Goal: Information Seeking & Learning: Learn about a topic

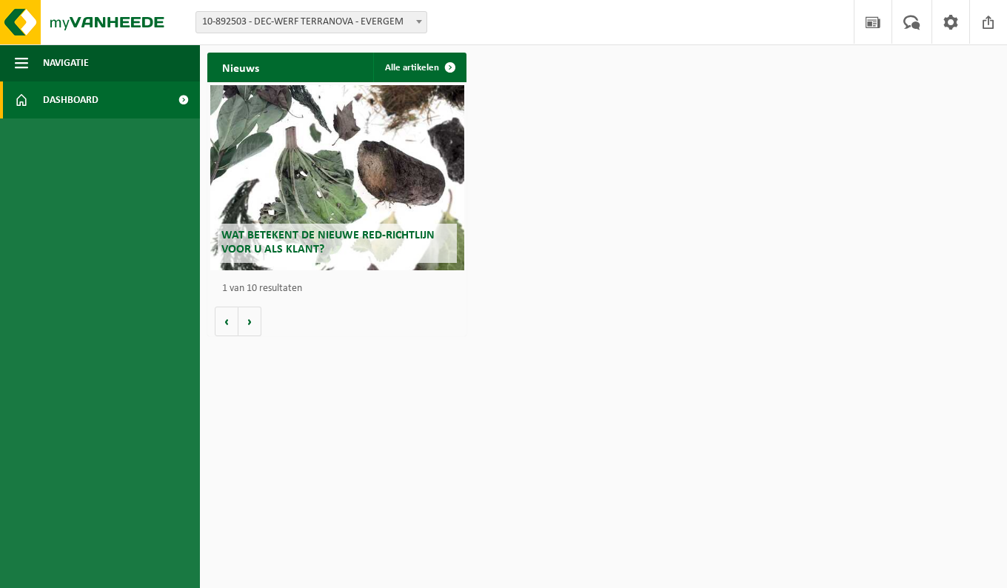
click at [96, 102] on span "Dashboard" at bounding box center [71, 99] width 56 height 37
click at [63, 62] on span "Navigatie" at bounding box center [66, 62] width 46 height 37
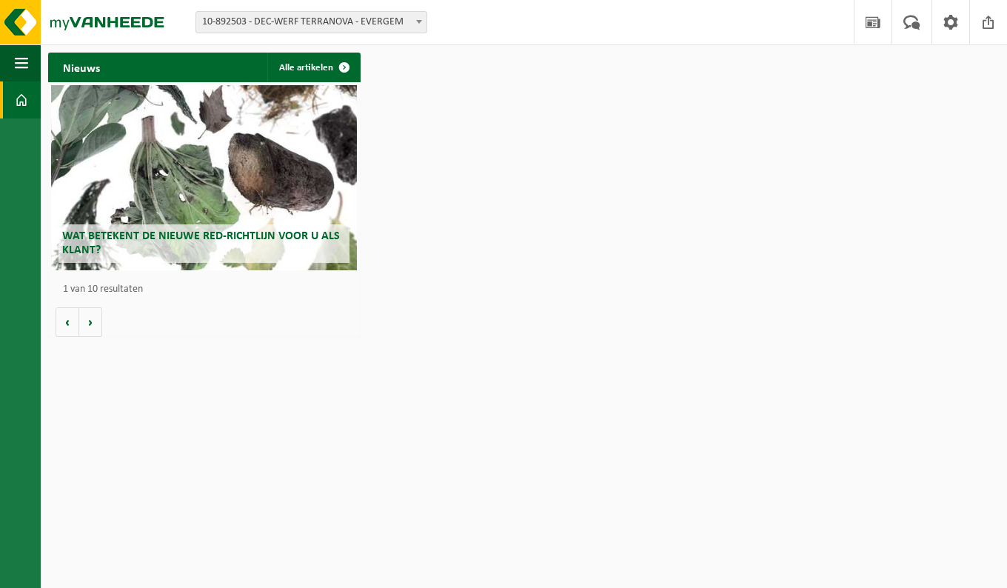
click at [421, 20] on b at bounding box center [419, 22] width 6 height 4
click at [27, 58] on span "button" at bounding box center [21, 62] width 13 height 37
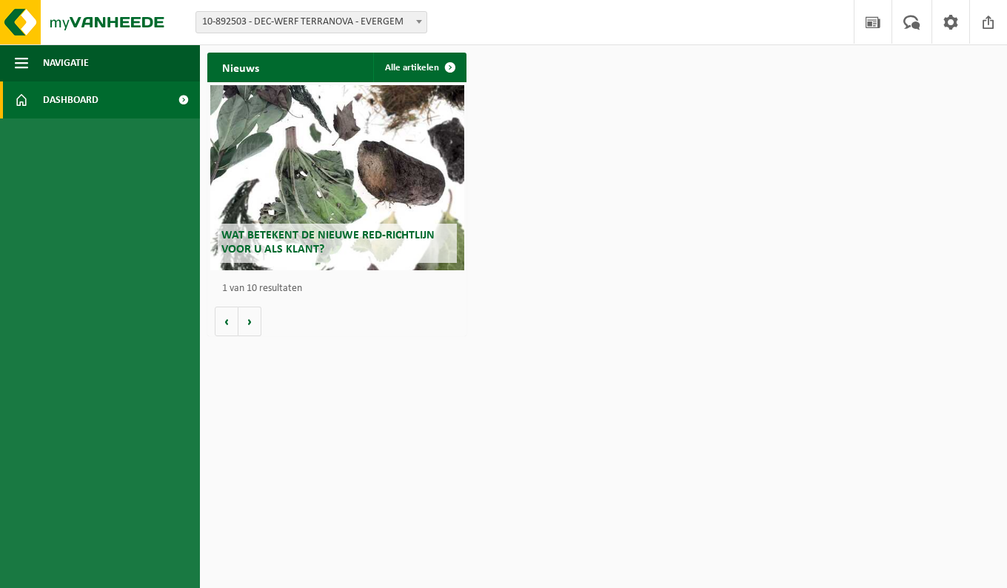
click at [56, 96] on span "Dashboard" at bounding box center [71, 99] width 56 height 37
click at [261, 324] on button "Volgende" at bounding box center [249, 322] width 23 height 30
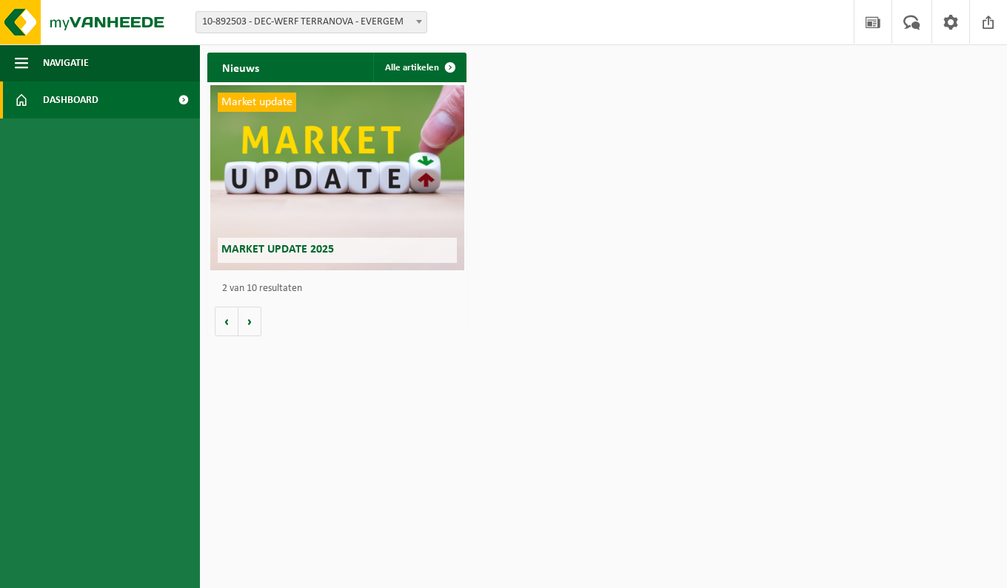
click at [257, 324] on button "Volgende" at bounding box center [249, 322] width 23 height 30
click at [255, 326] on button "Volgende" at bounding box center [249, 322] width 23 height 30
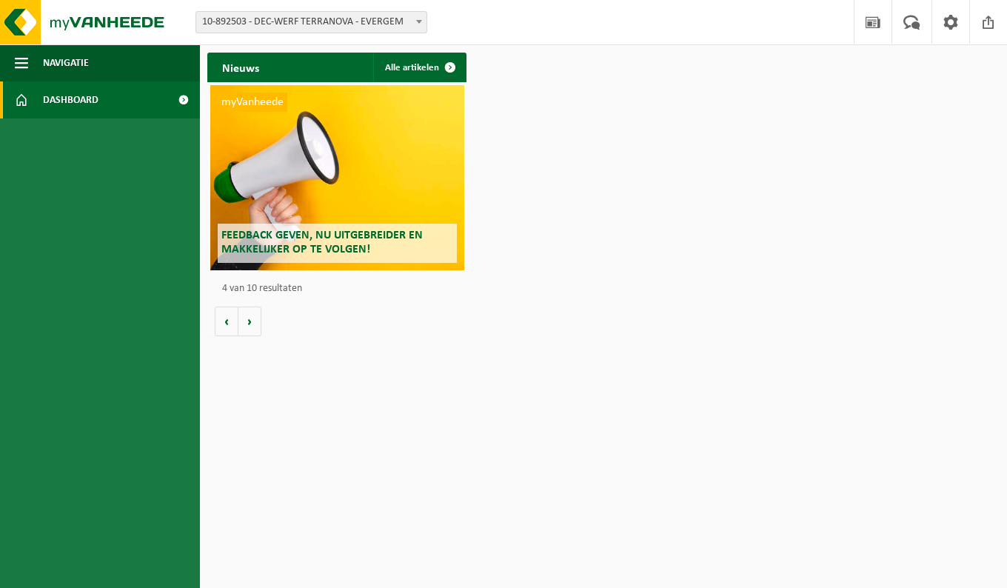
click at [253, 326] on button "Volgende" at bounding box center [249, 322] width 23 height 30
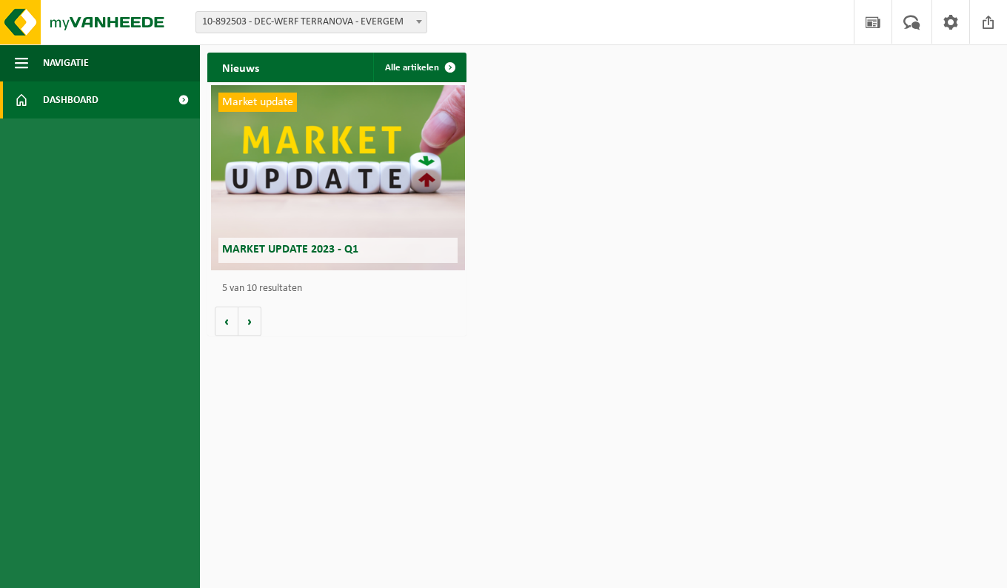
scroll to position [0, 1037]
click at [253, 327] on button "Volgende" at bounding box center [249, 322] width 23 height 30
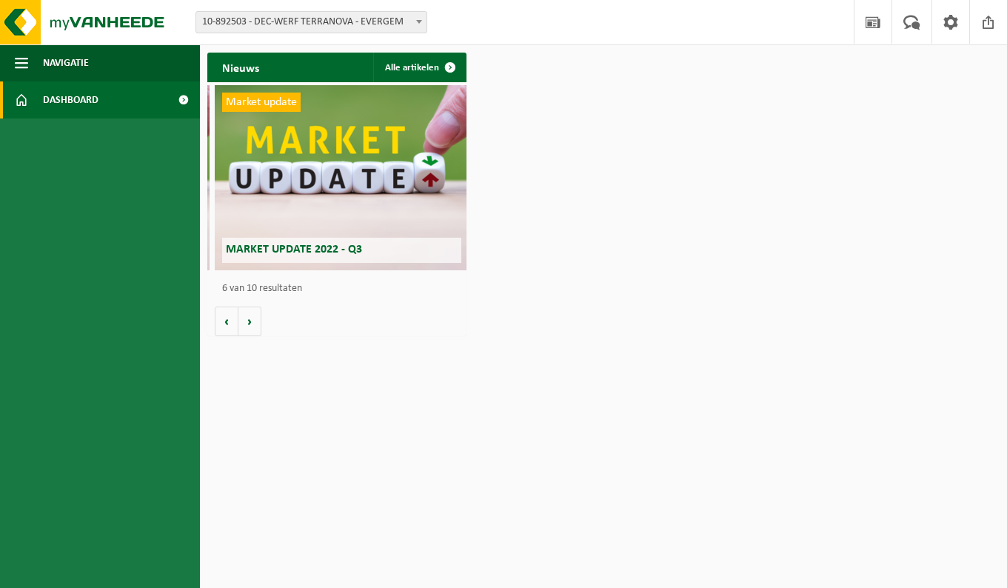
scroll to position [0, 1296]
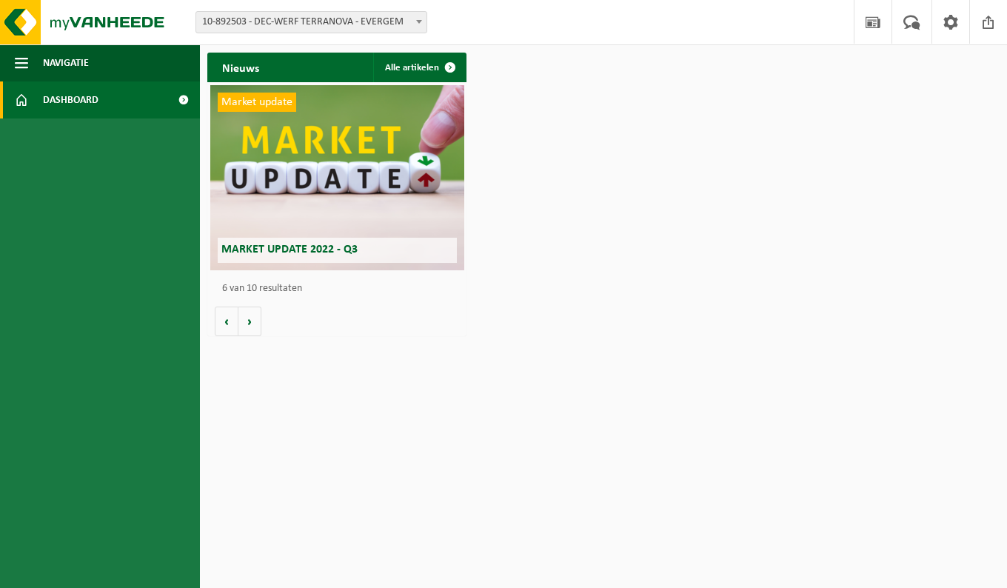
click at [41, 63] on button "Navigatie" at bounding box center [100, 62] width 200 height 37
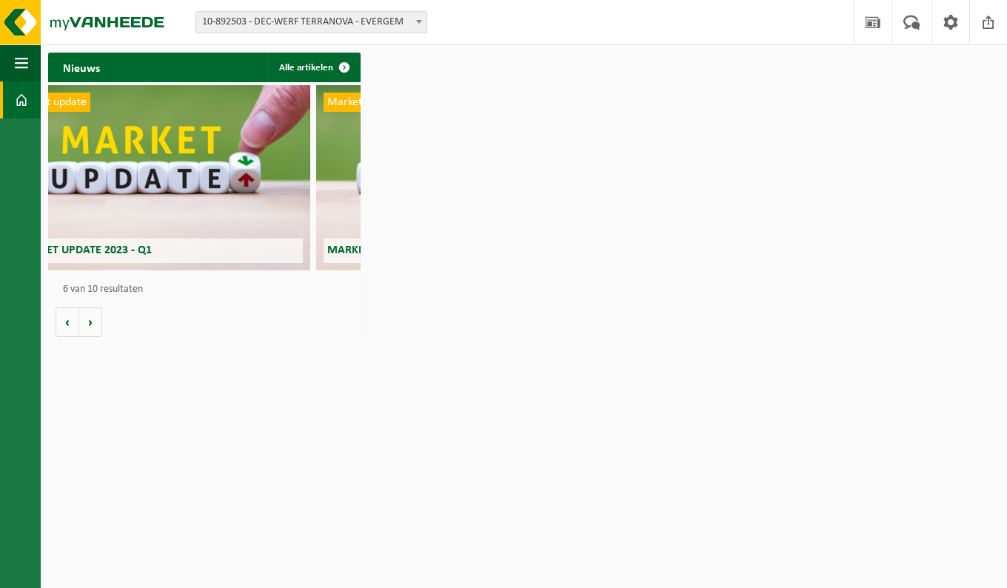
click at [32, 62] on button "Navigatie" at bounding box center [20, 62] width 41 height 37
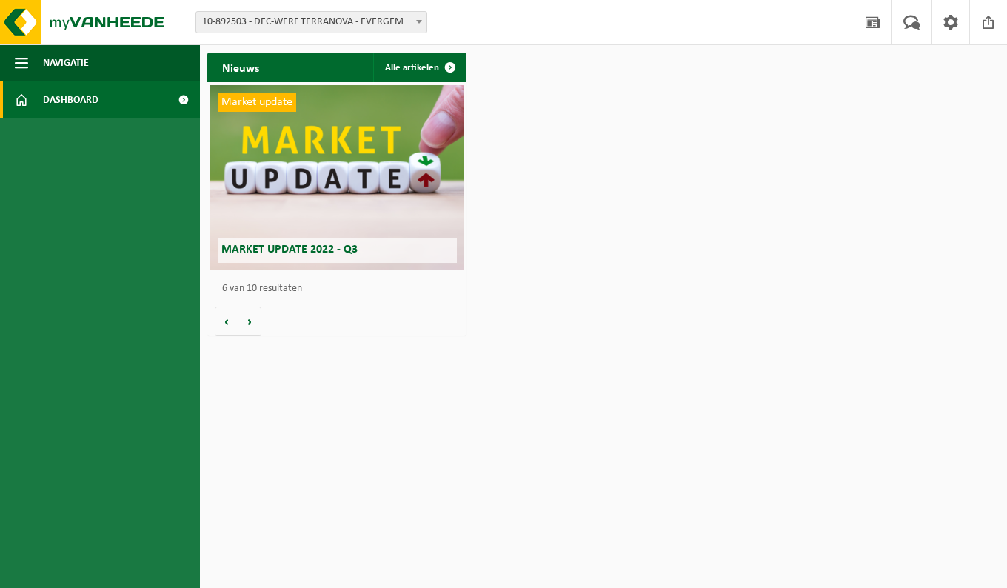
click at [427, 70] on link "Alle artikelen" at bounding box center [419, 68] width 92 height 30
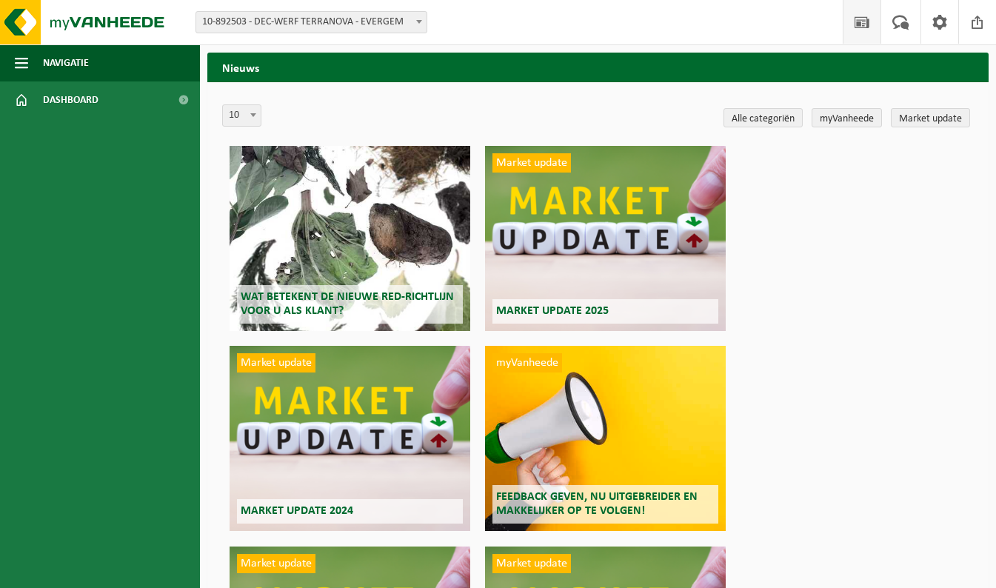
click at [850, 118] on link "myVanheede" at bounding box center [847, 117] width 70 height 19
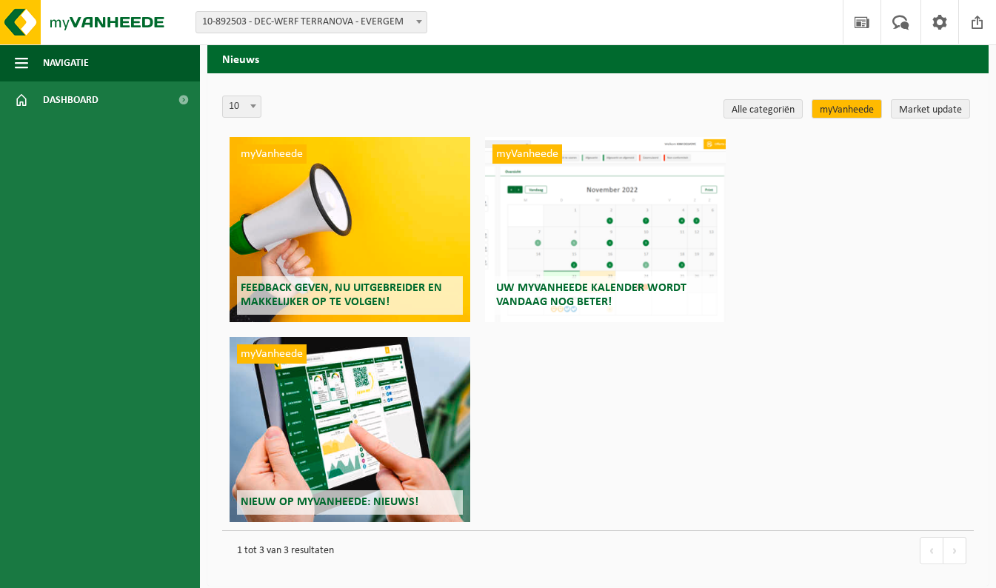
scroll to position [13, 0]
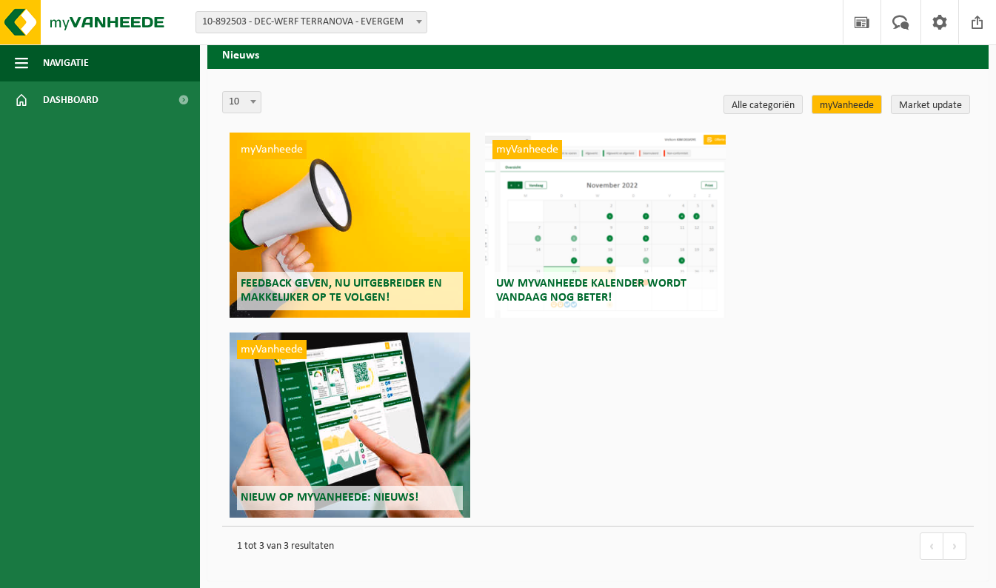
click at [317, 407] on div "myVanheede Nieuw op myVanheede: Nieuws!" at bounding box center [350, 424] width 241 height 185
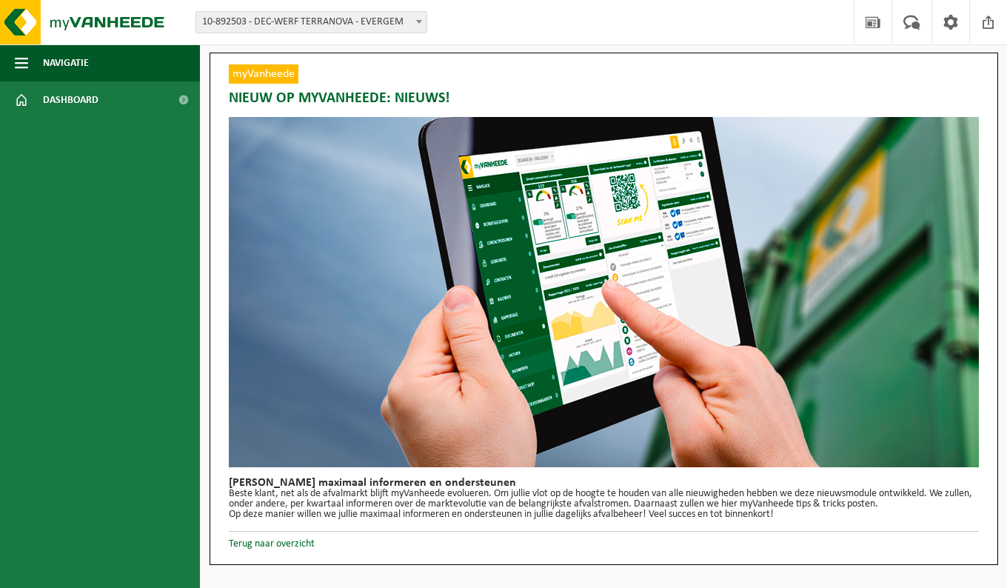
click at [267, 545] on link "Terug naar overzicht" at bounding box center [272, 543] width 86 height 11
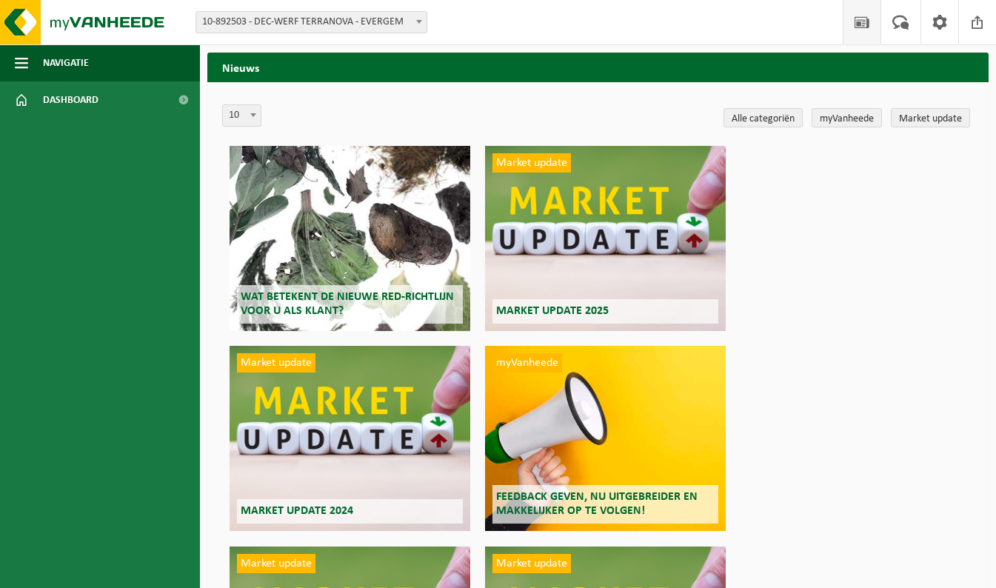
click at [828, 117] on link "myVanheede" at bounding box center [847, 117] width 70 height 19
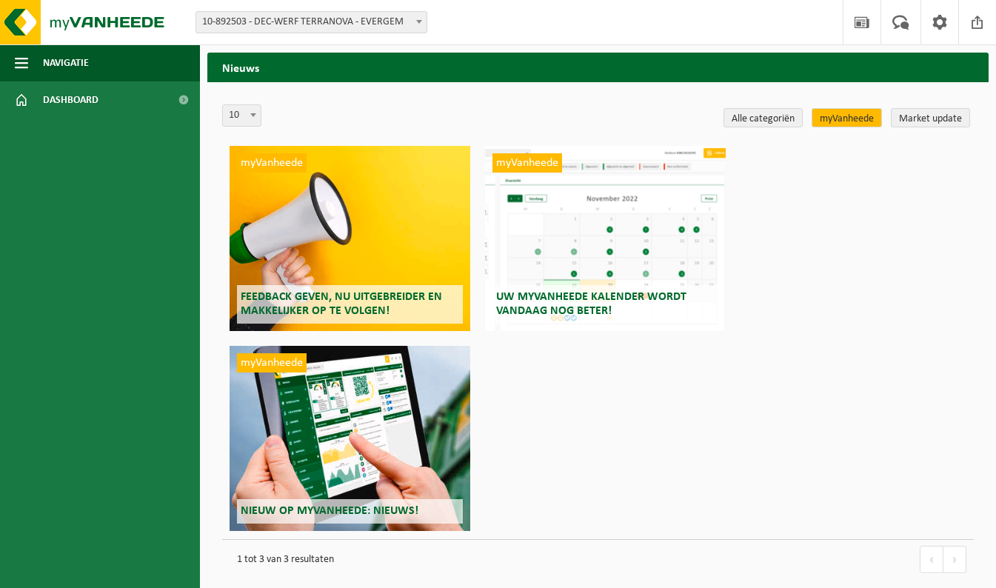
click at [98, 24] on img at bounding box center [89, 22] width 178 height 44
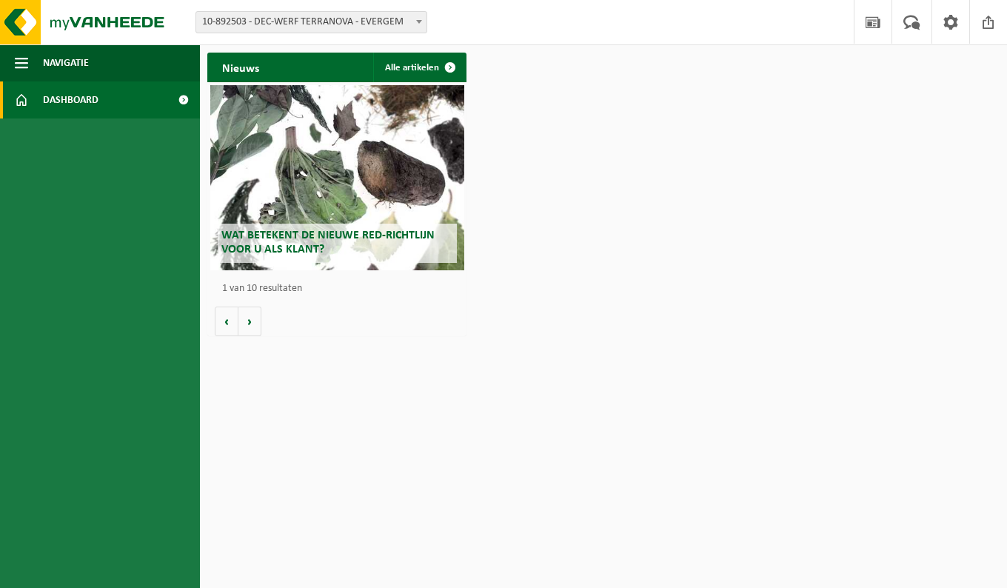
click at [25, 63] on span "button" at bounding box center [21, 62] width 13 height 37
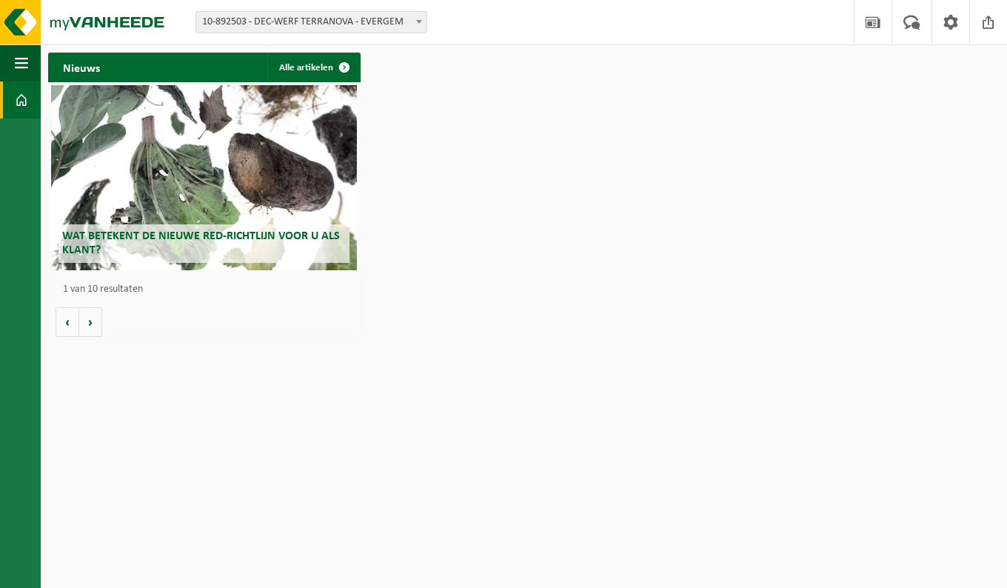
click at [92, 318] on button "Volgende" at bounding box center [90, 322] width 23 height 30
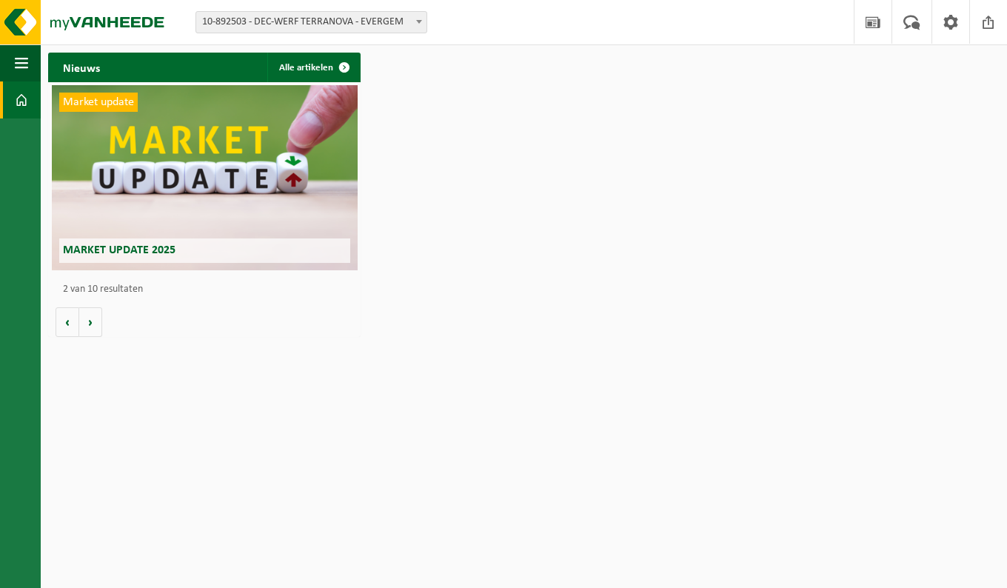
click at [92, 318] on button "Volgende" at bounding box center [90, 322] width 23 height 30
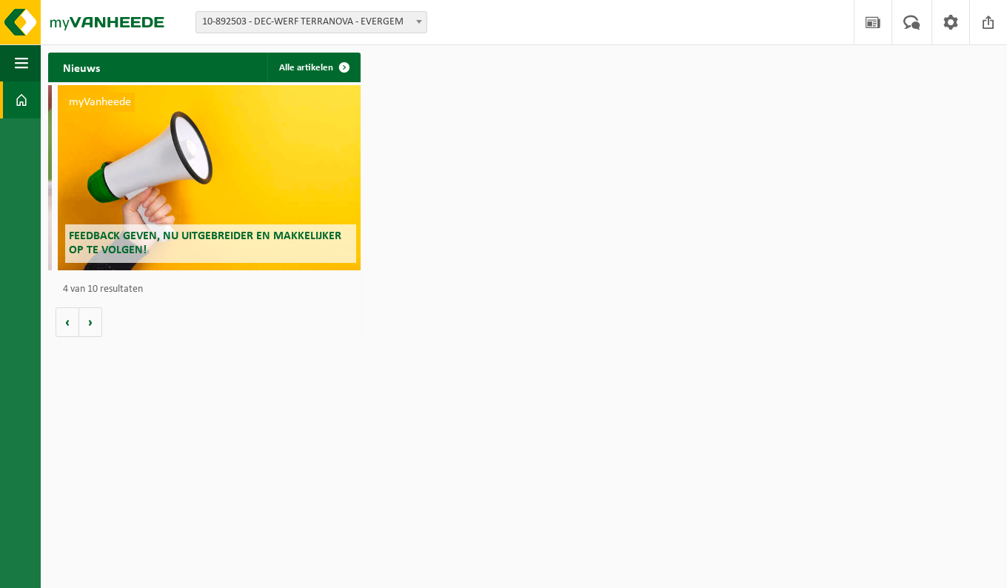
click at [92, 318] on button "Volgende" at bounding box center [90, 322] width 23 height 30
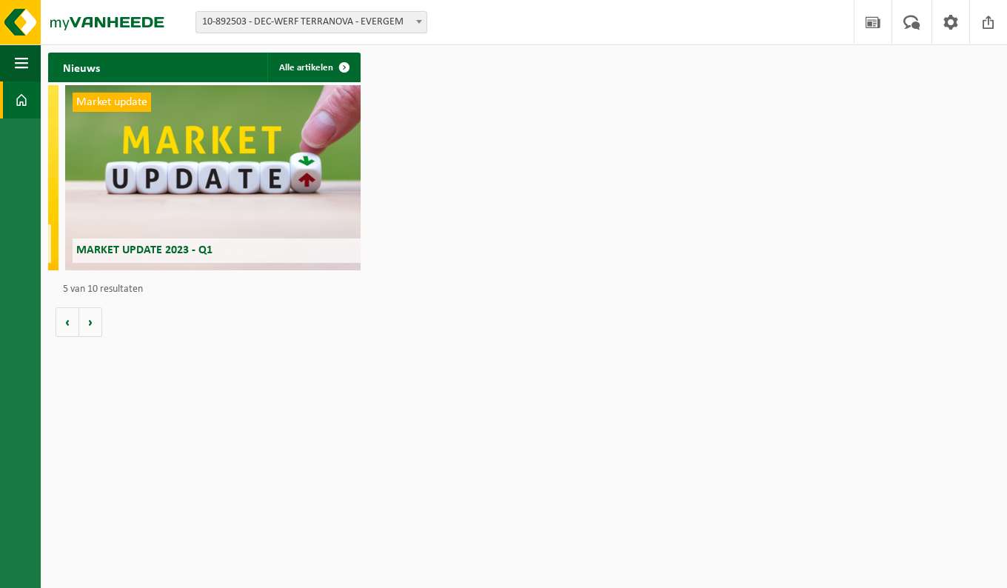
click at [92, 318] on button "Volgende" at bounding box center [90, 322] width 23 height 30
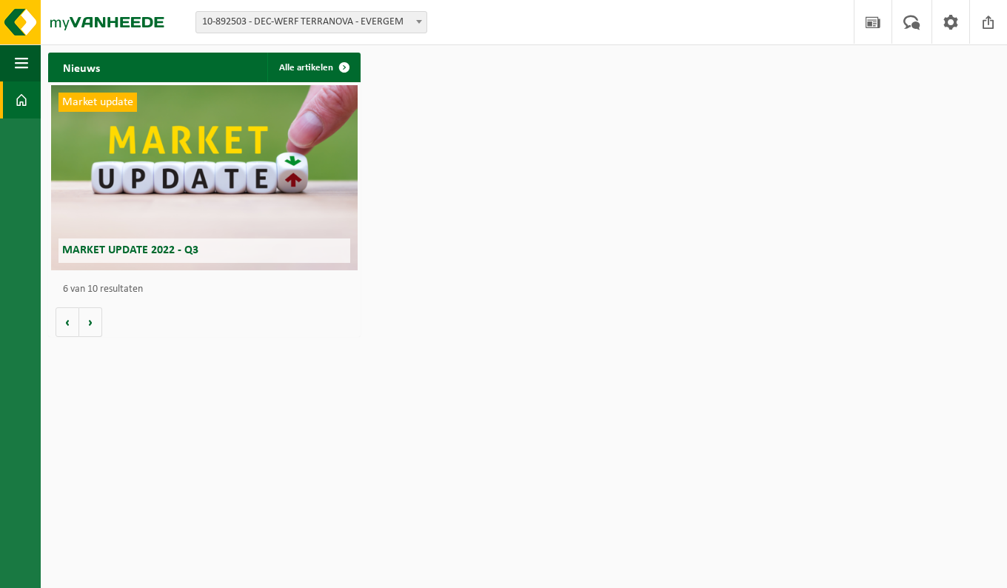
click at [92, 321] on button "Volgende" at bounding box center [90, 322] width 23 height 30
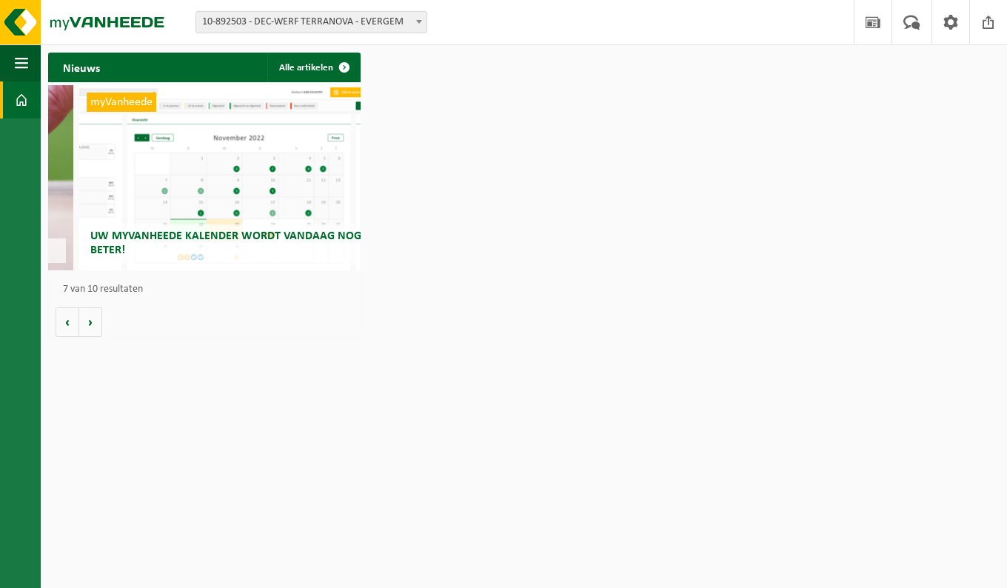
scroll to position [0, 1873]
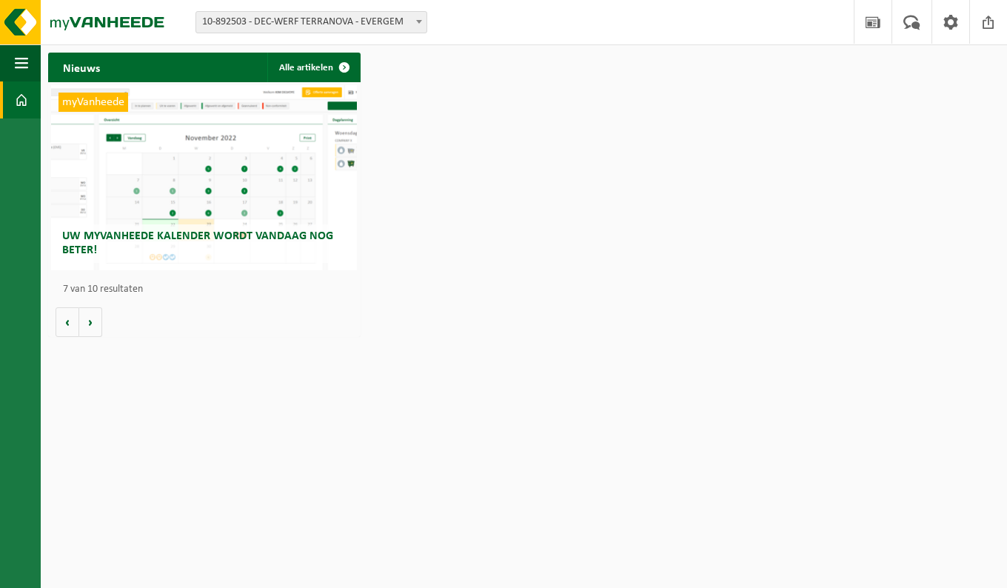
click at [15, 64] on span "button" at bounding box center [21, 62] width 13 height 37
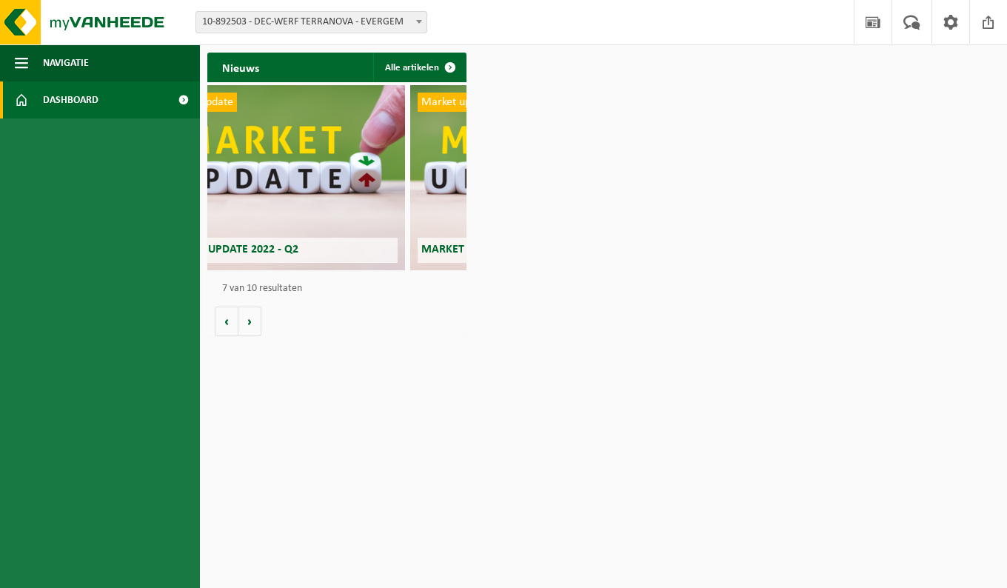
click at [422, 23] on span at bounding box center [419, 21] width 15 height 19
click at [12, 24] on img at bounding box center [89, 22] width 178 height 44
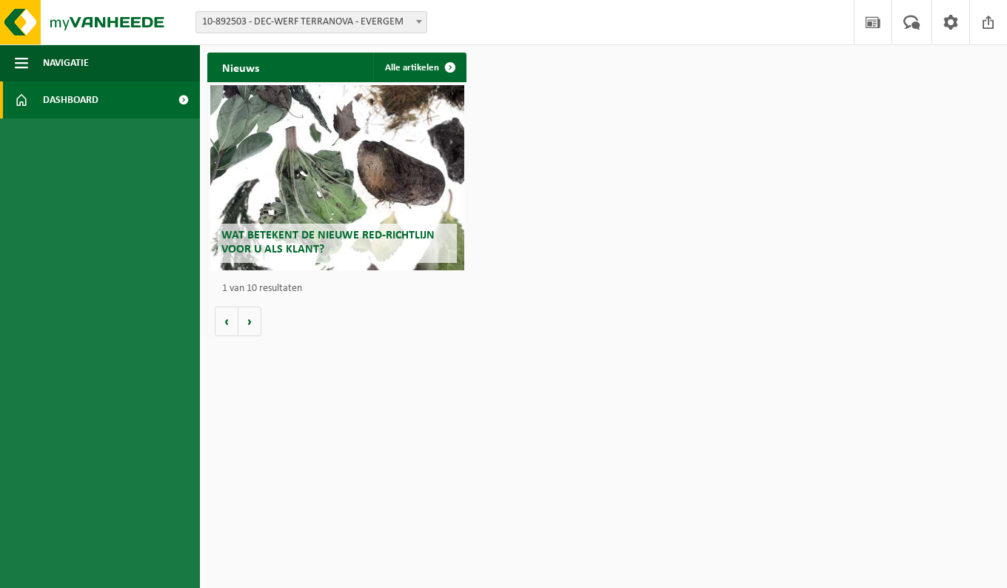
click at [187, 98] on span at bounding box center [183, 99] width 33 height 37
click at [32, 100] on link "Dashboard" at bounding box center [100, 99] width 200 height 37
click at [64, 27] on img at bounding box center [89, 22] width 178 height 44
click at [427, 22] on span "10-892503 - DEC-WERF TERRANOVA - EVERGEM" at bounding box center [311, 22] width 232 height 22
click at [66, 99] on span "Dashboard" at bounding box center [71, 99] width 56 height 37
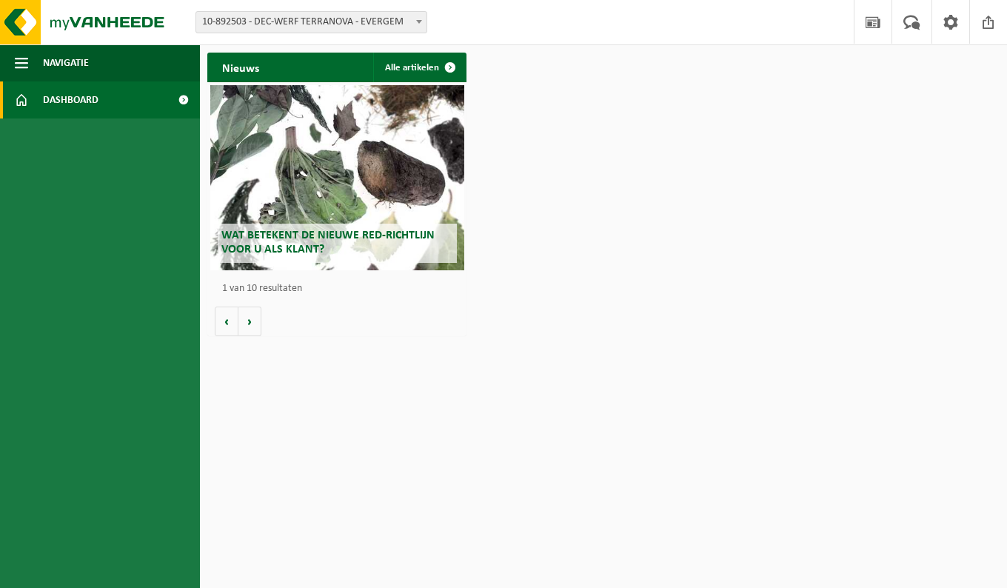
click at [175, 100] on span at bounding box center [183, 99] width 33 height 37
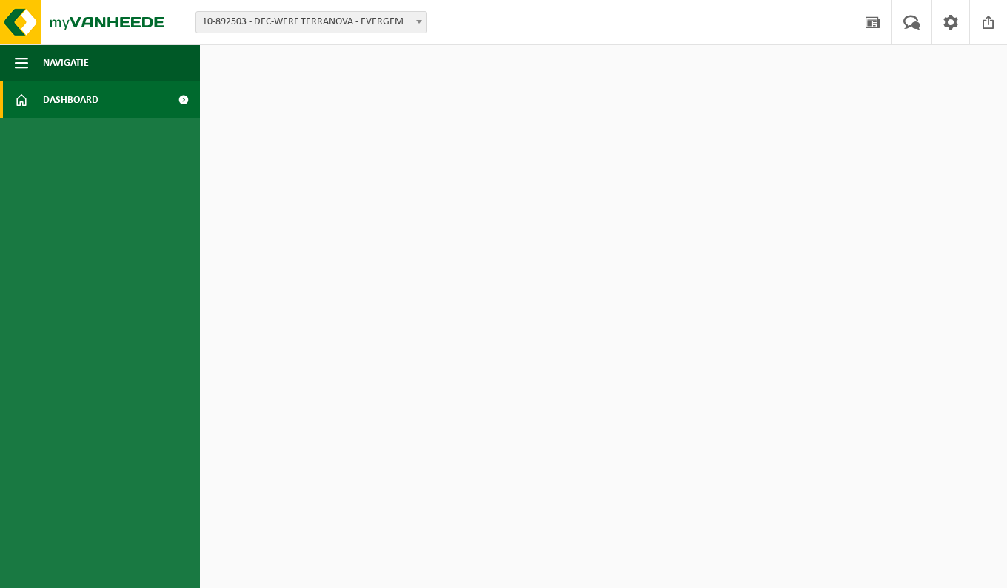
click at [184, 101] on span at bounding box center [183, 99] width 33 height 37
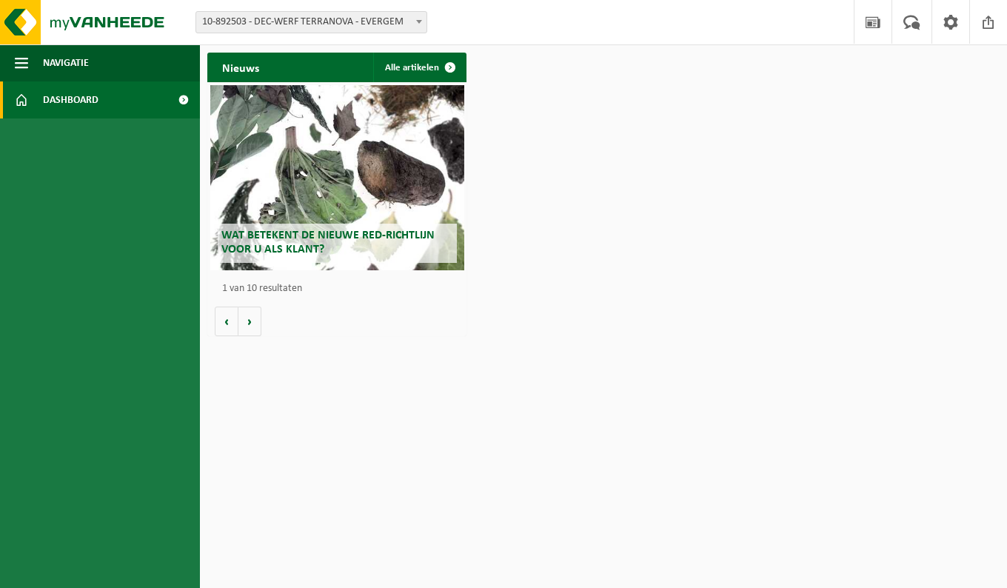
click at [252, 323] on button "Volgende" at bounding box center [249, 322] width 23 height 30
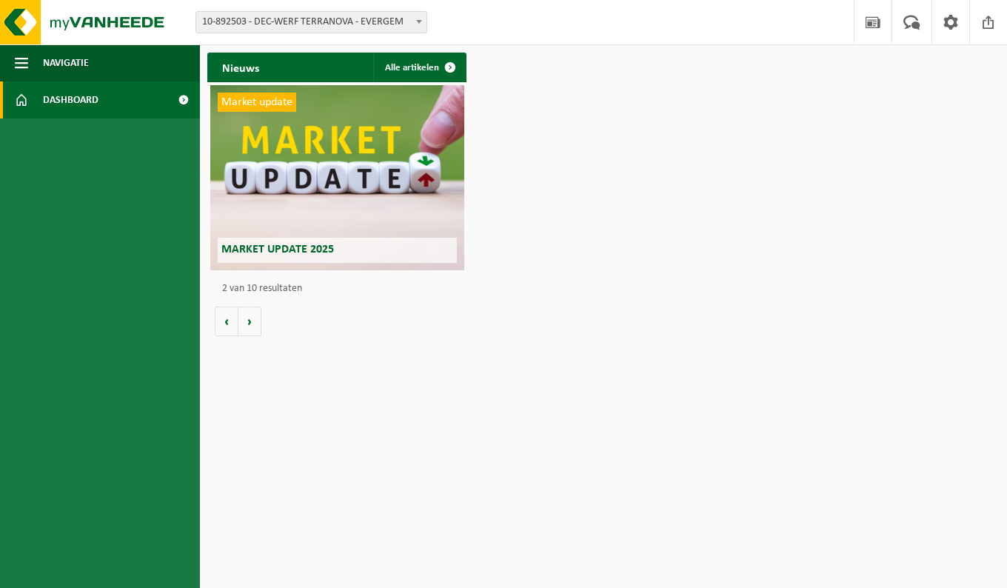
click at [252, 323] on button "Volgende" at bounding box center [249, 322] width 23 height 30
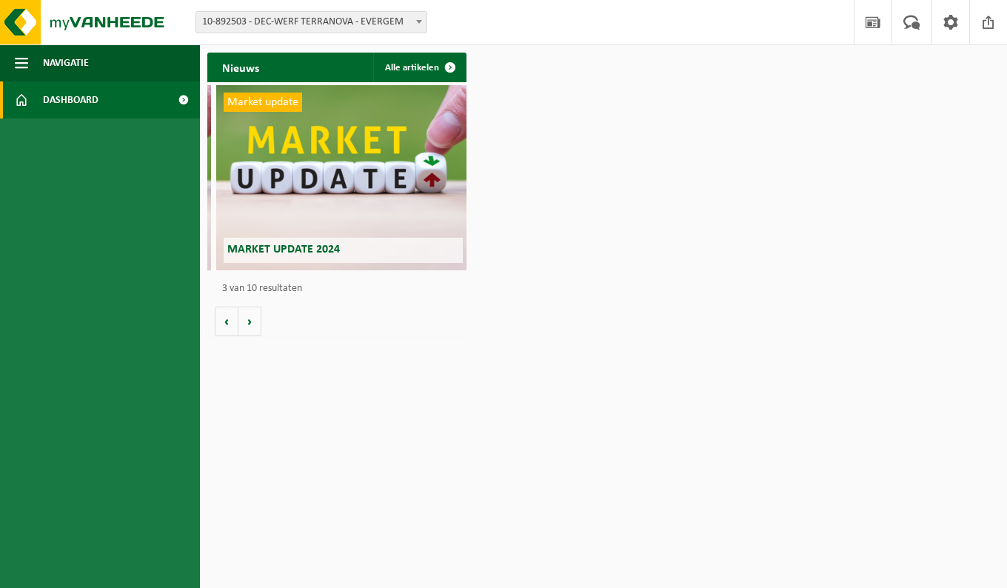
scroll to position [0, 518]
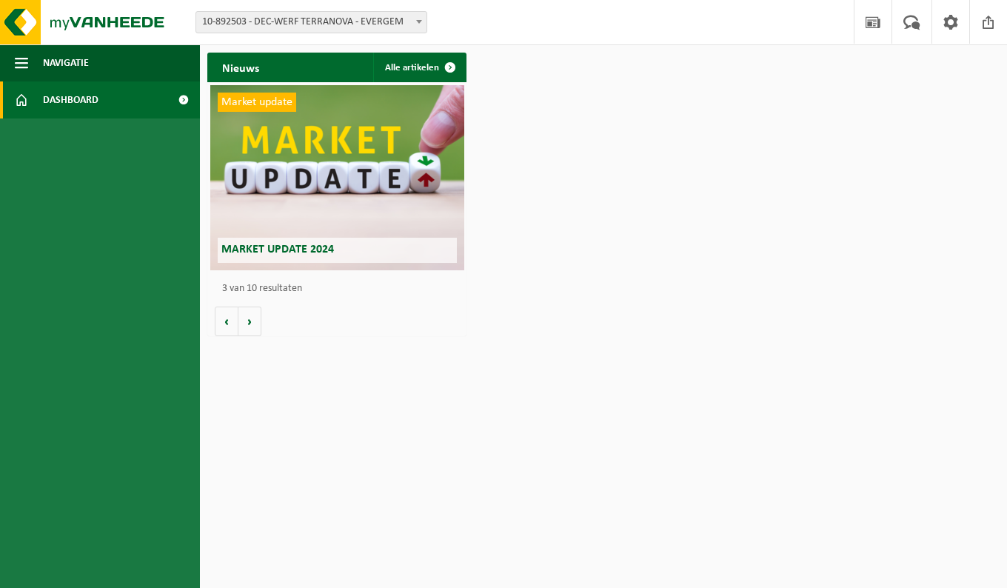
click at [451, 68] on span at bounding box center [450, 68] width 30 height 30
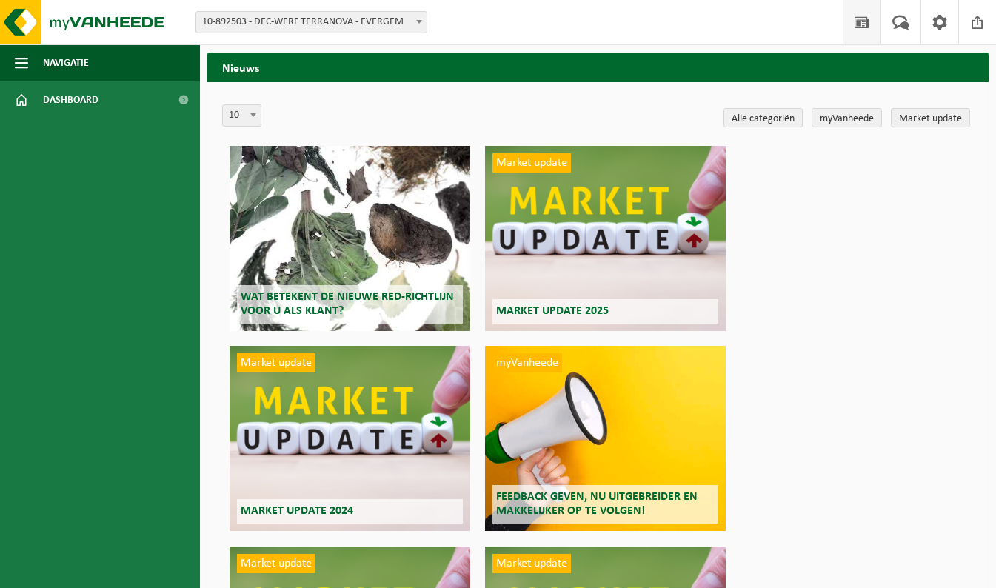
click at [840, 116] on link "myVanheede" at bounding box center [847, 117] width 70 height 19
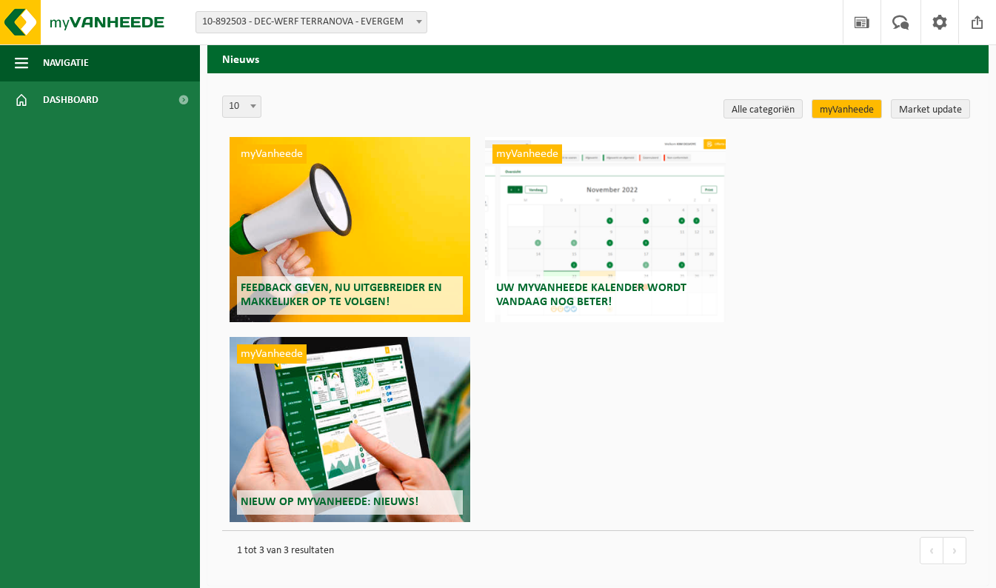
scroll to position [13, 0]
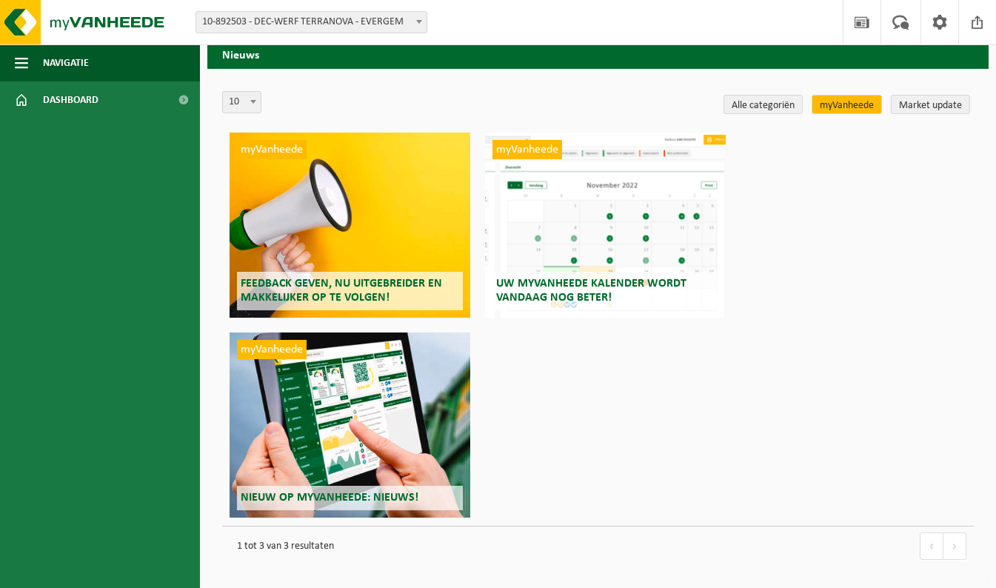
click at [607, 201] on div "myVanheede Uw myVanheede kalender wordt vandaag nog beter!" at bounding box center [605, 225] width 241 height 185
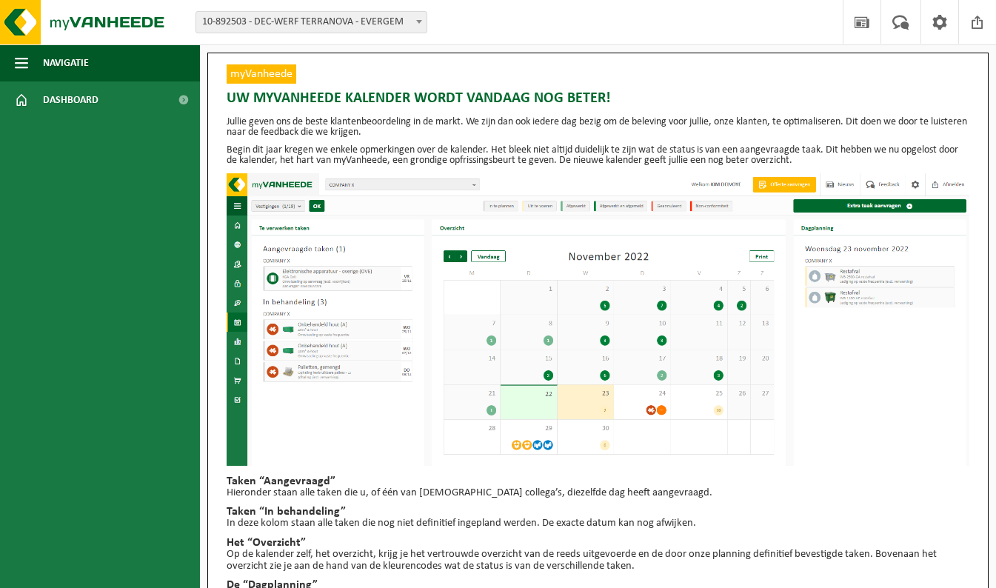
click at [104, 21] on img at bounding box center [89, 22] width 178 height 44
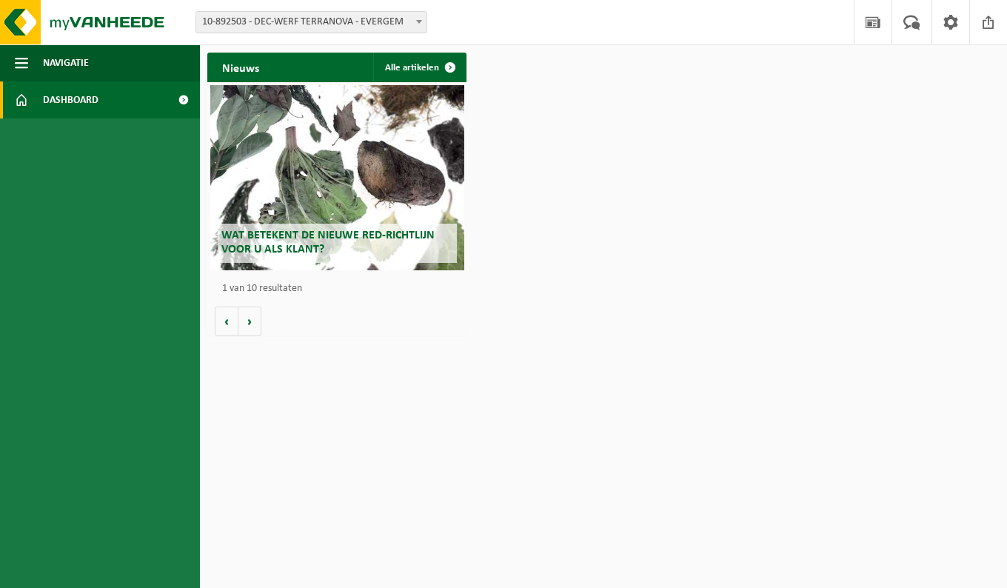
click at [257, 318] on button "Volgende" at bounding box center [249, 322] width 23 height 30
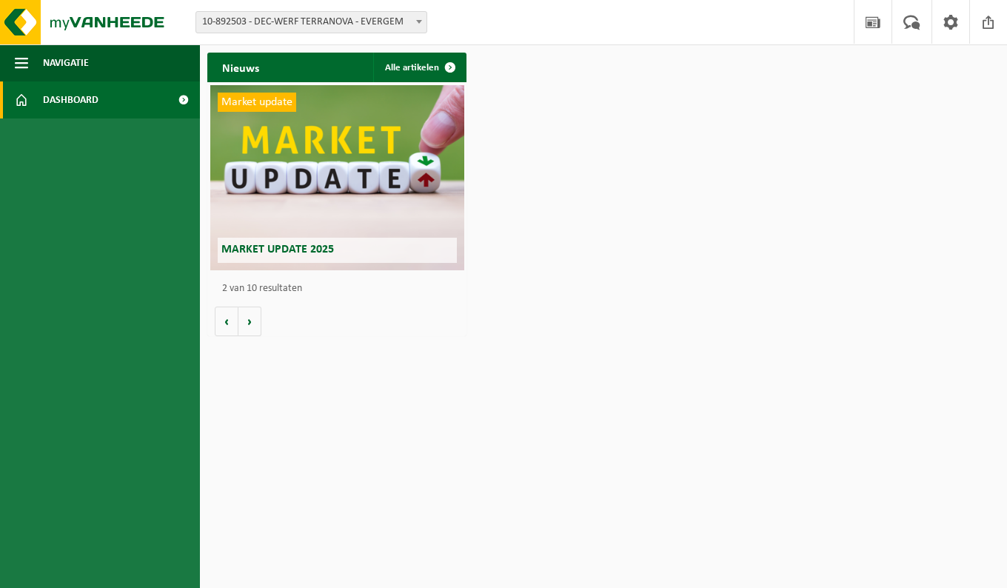
click at [255, 318] on button "Volgende" at bounding box center [249, 322] width 23 height 30
click at [254, 321] on button "Volgende" at bounding box center [249, 322] width 23 height 30
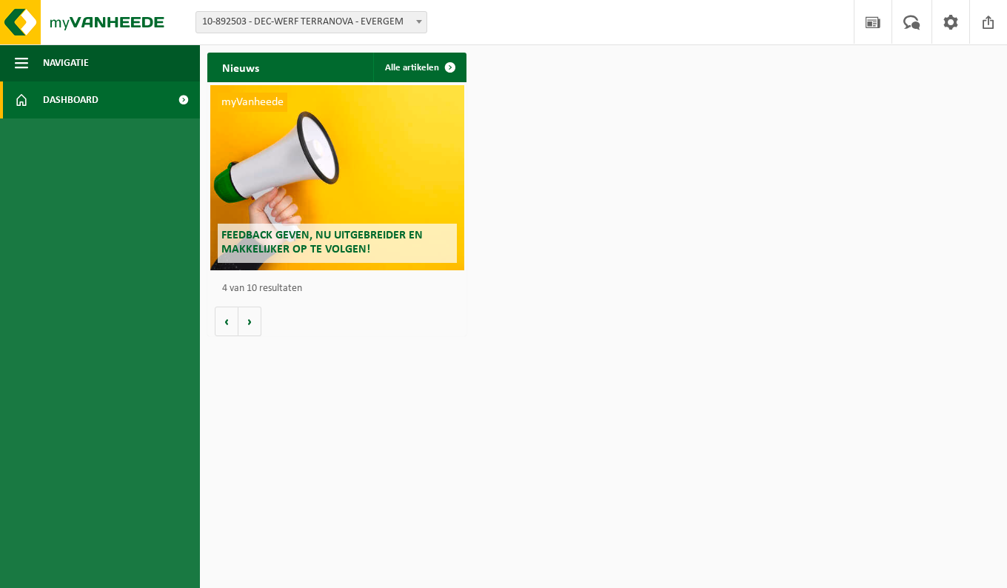
click at [253, 324] on button "Volgende" at bounding box center [249, 322] width 23 height 30
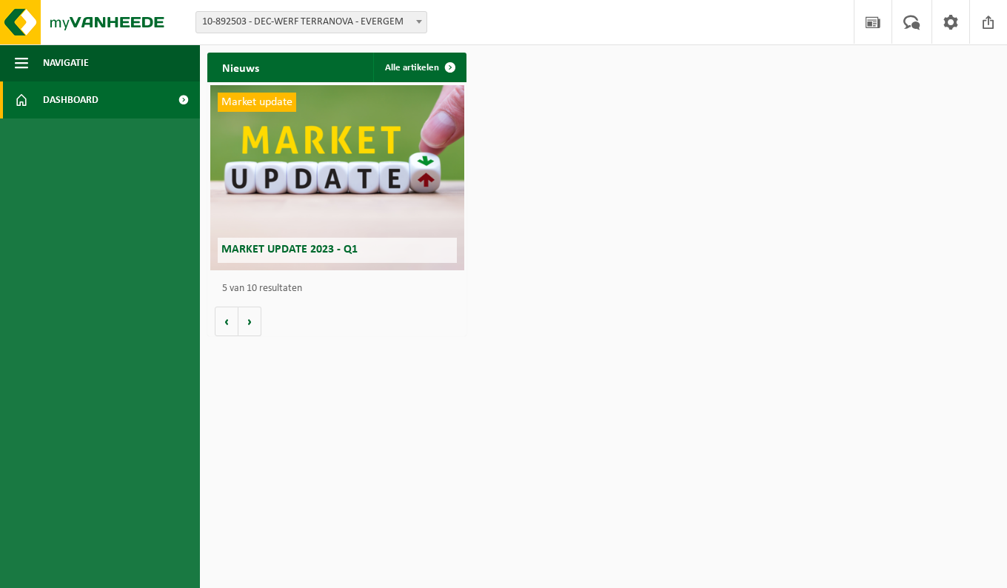
click at [252, 323] on button "Volgende" at bounding box center [249, 322] width 23 height 30
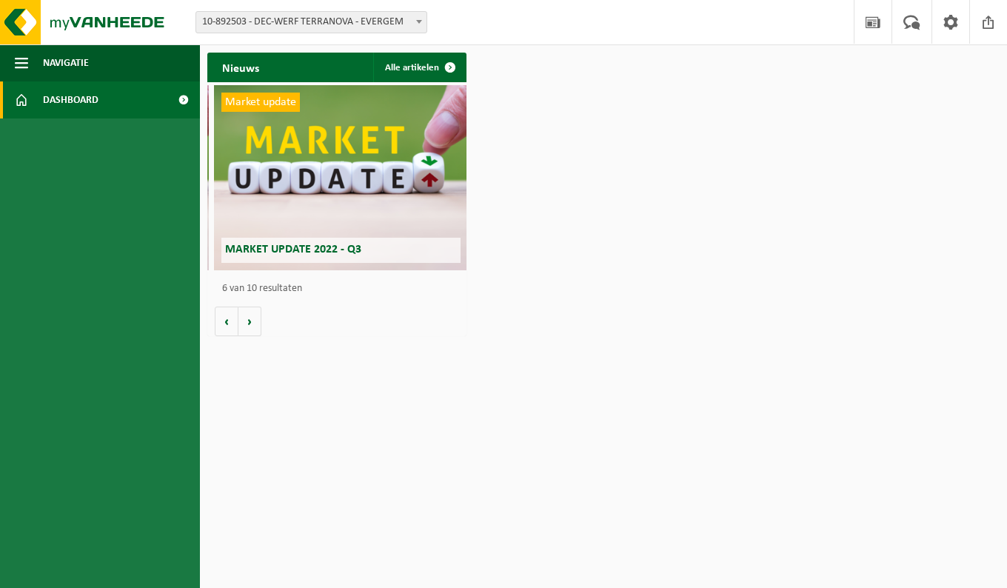
scroll to position [0, 1296]
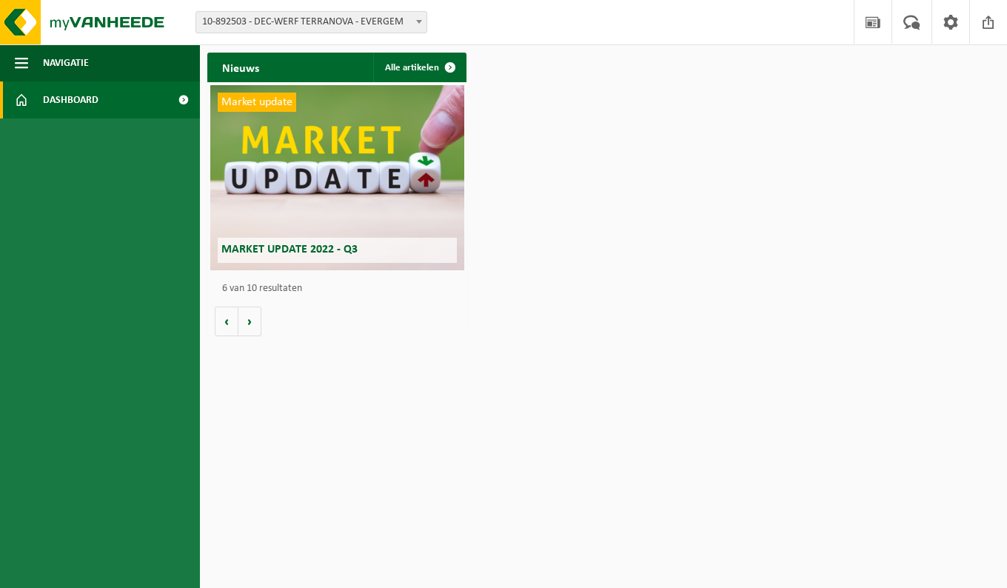
click at [35, 104] on link "Dashboard" at bounding box center [100, 99] width 200 height 37
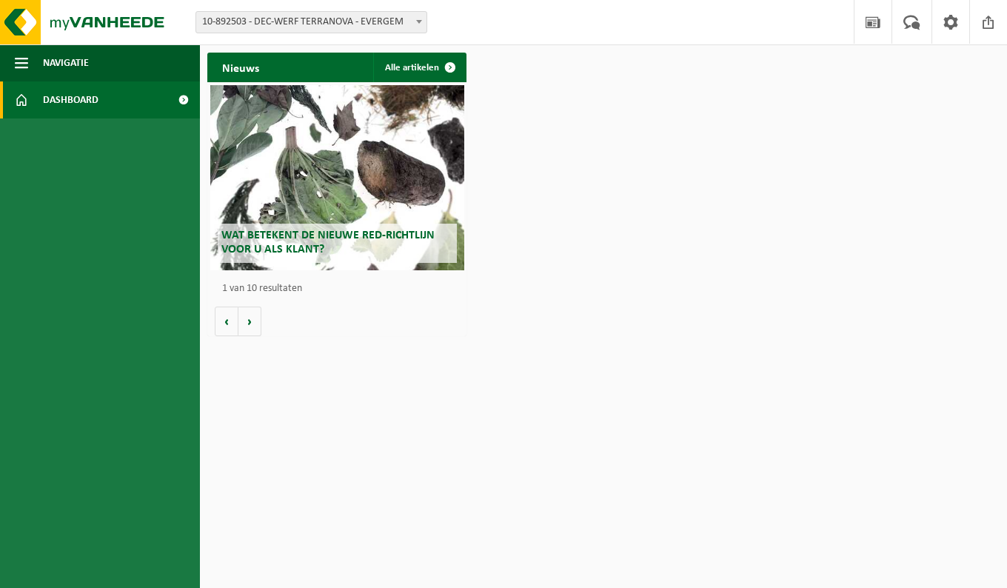
click at [182, 98] on span at bounding box center [183, 99] width 33 height 37
click at [251, 324] on button "Volgende" at bounding box center [249, 322] width 23 height 30
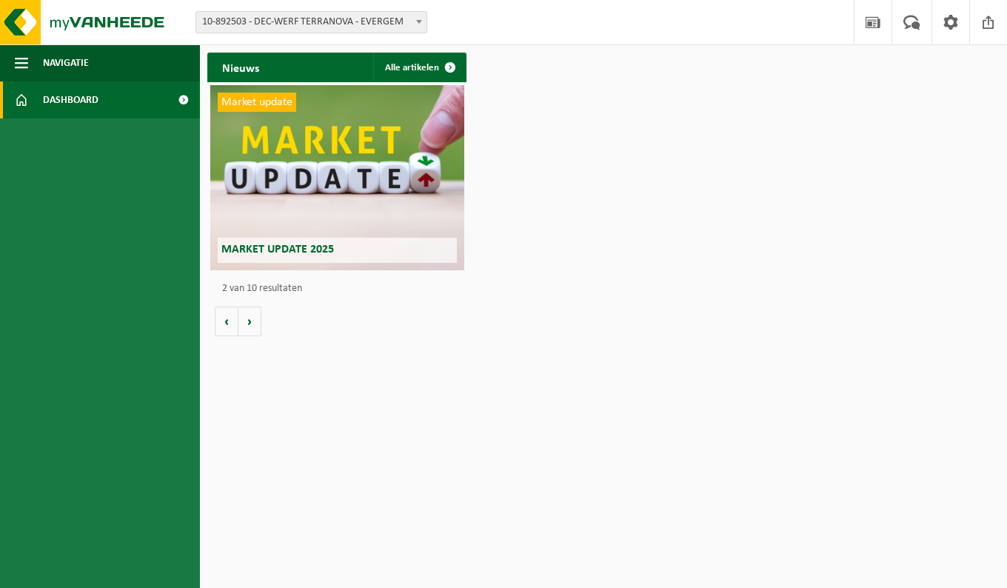
click at [251, 322] on button "Volgende" at bounding box center [249, 322] width 23 height 30
click at [255, 323] on button "Volgende" at bounding box center [249, 322] width 23 height 30
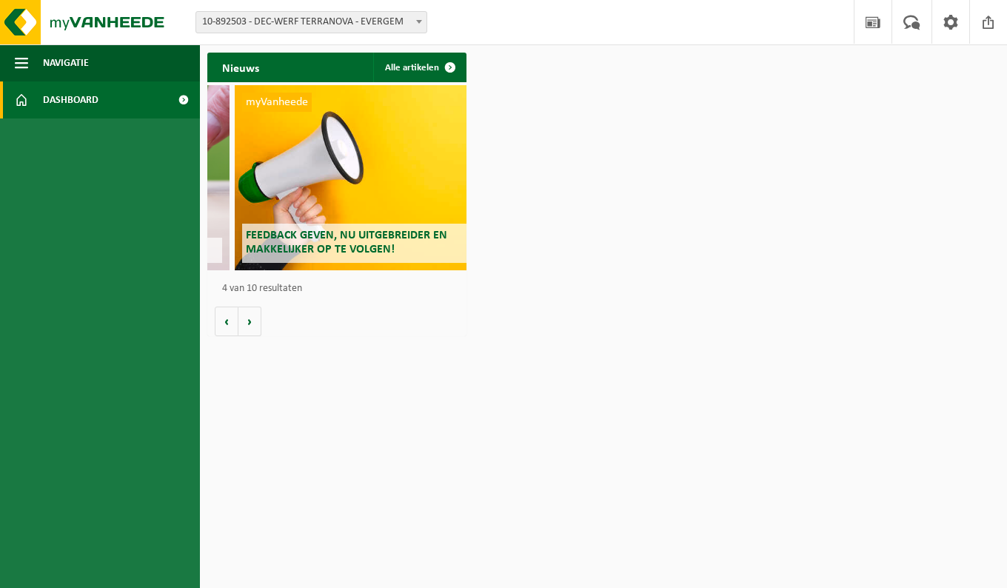
scroll to position [0, 778]
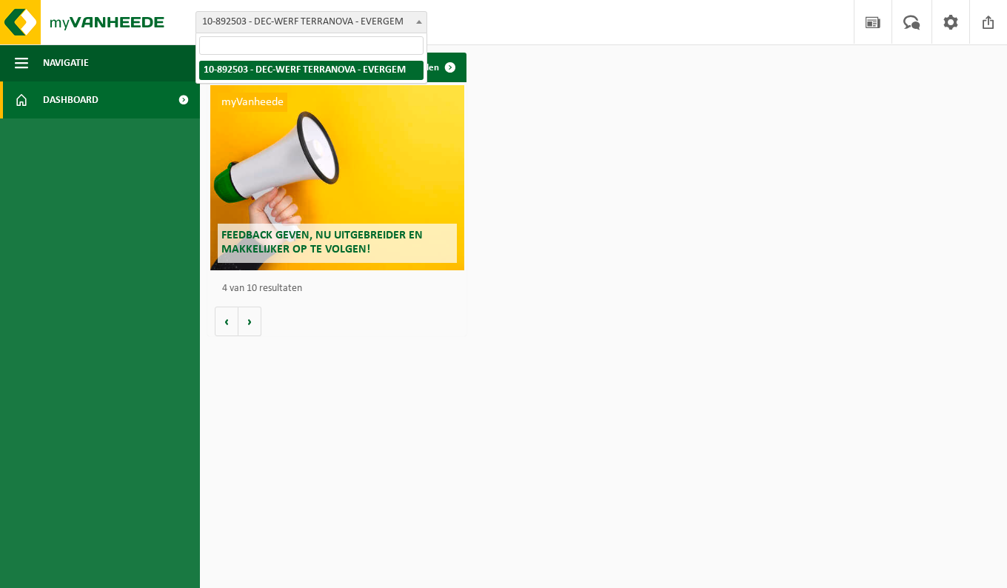
click at [374, 19] on span "10-892503 - DEC-WERF TERRANOVA - EVERGEM" at bounding box center [311, 22] width 230 height 21
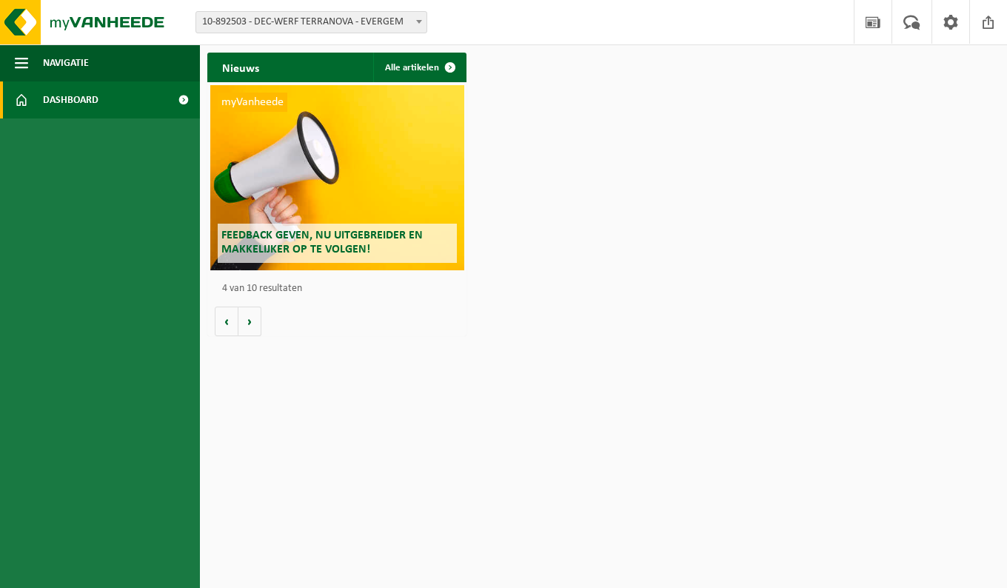
click at [405, 70] on link "Alle artikelen" at bounding box center [419, 68] width 92 height 30
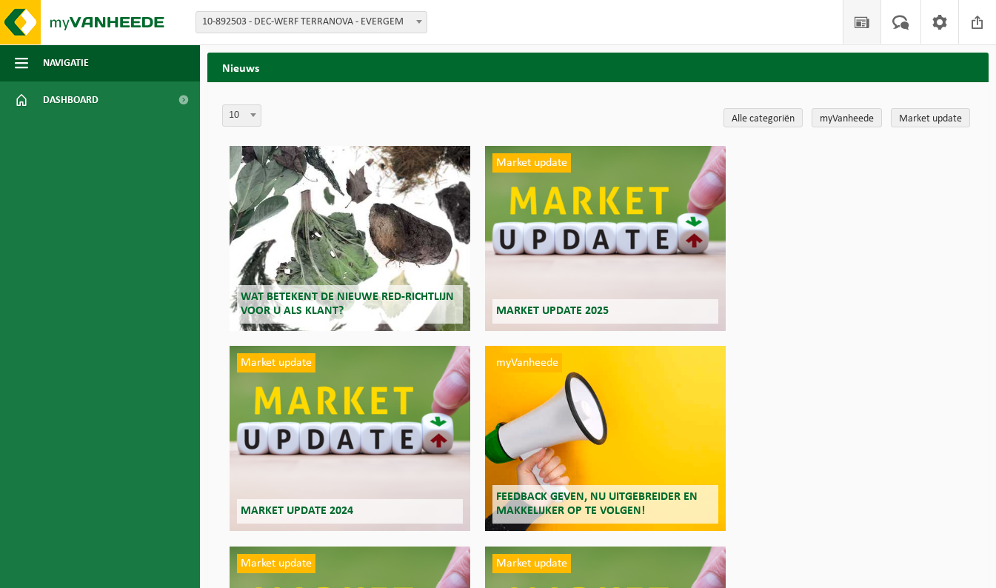
click at [860, 115] on link "myVanheede" at bounding box center [847, 117] width 70 height 19
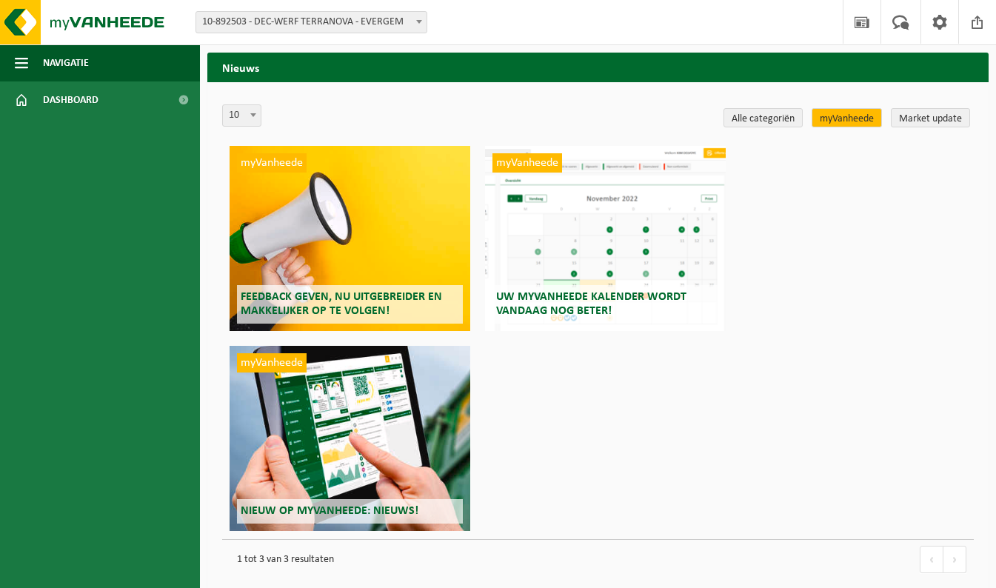
click at [556, 233] on div "myVanheede Uw myVanheede kalender wordt vandaag nog beter!" at bounding box center [605, 238] width 241 height 185
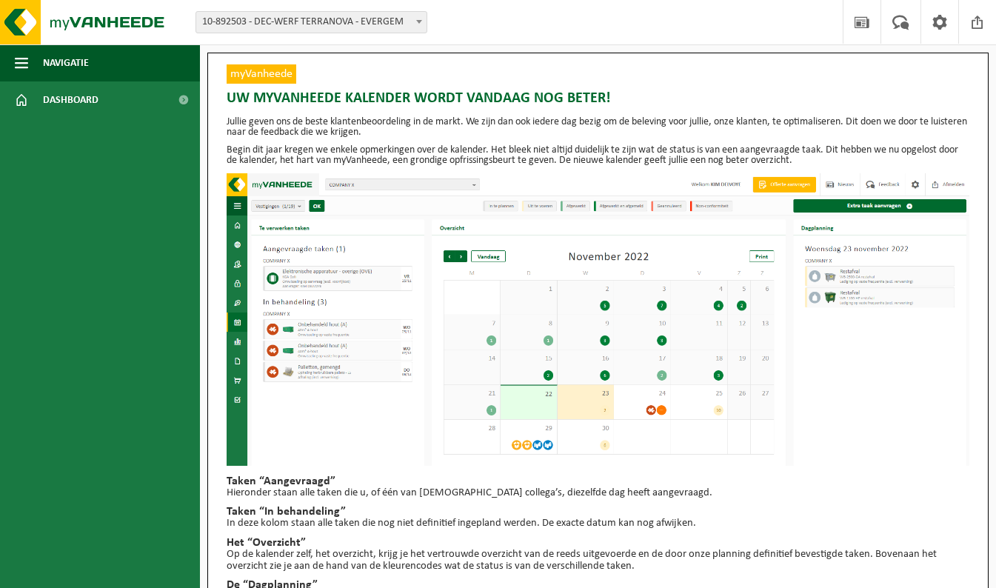
click at [20, 67] on span "button" at bounding box center [21, 62] width 13 height 37
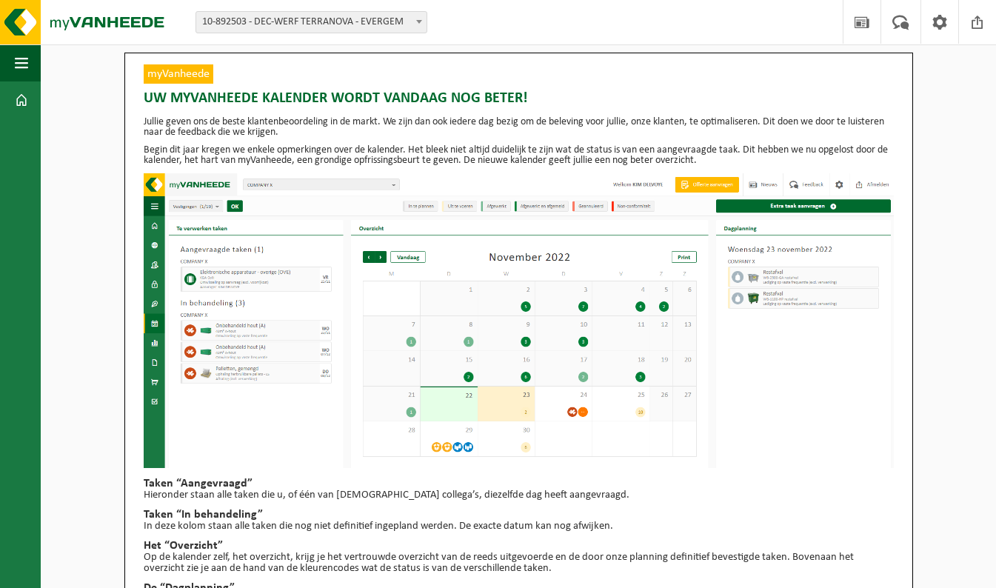
click at [939, 24] on span at bounding box center [940, 22] width 22 height 44
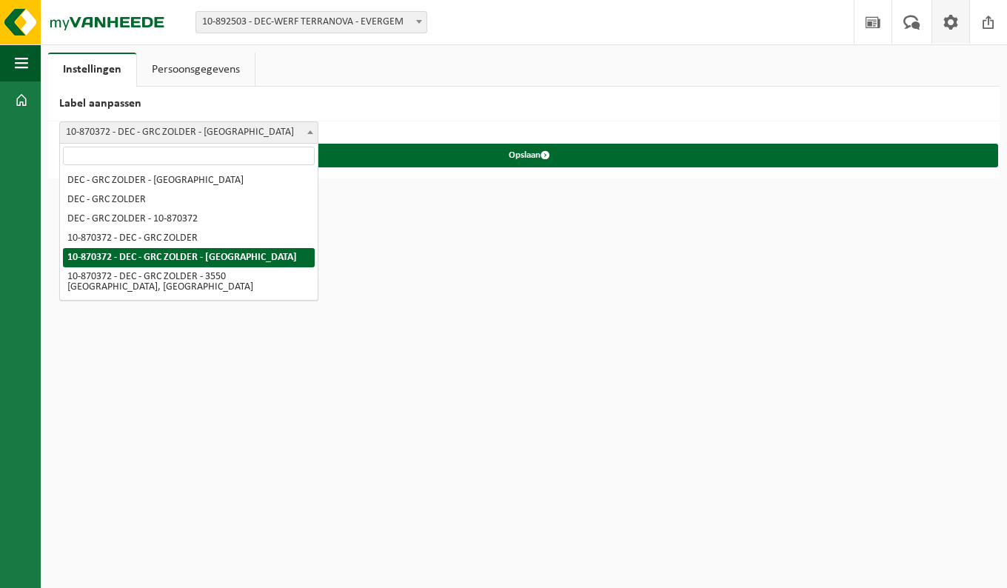
click at [299, 134] on span "10-870372 - DEC - GRC ZOLDER - [GEOGRAPHIC_DATA]" at bounding box center [189, 132] width 258 height 21
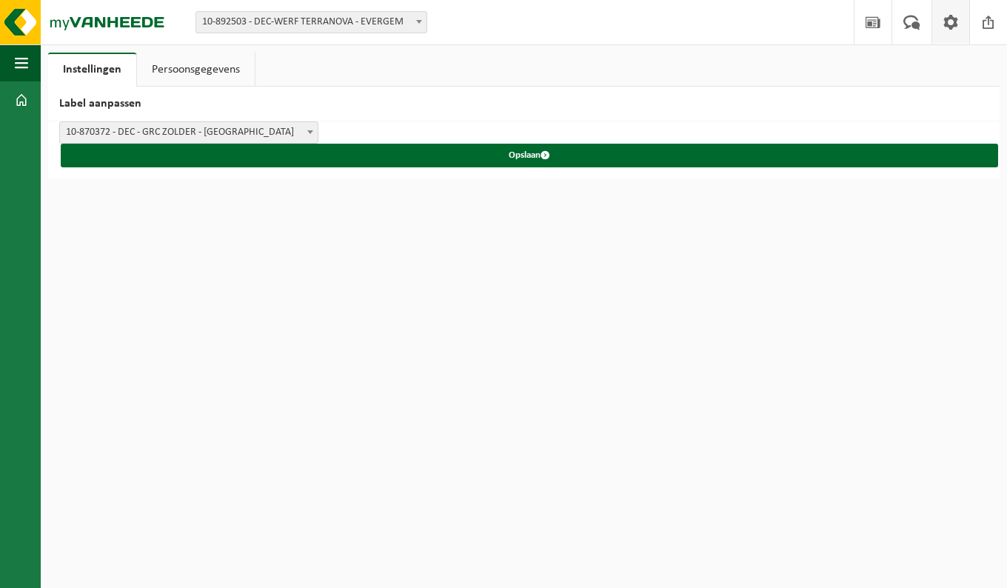
click at [301, 136] on span "10-870372 - DEC - GRC ZOLDER - [GEOGRAPHIC_DATA]" at bounding box center [189, 132] width 258 height 21
click at [308, 130] on b at bounding box center [310, 132] width 6 height 4
